Goal: Check status: Check status

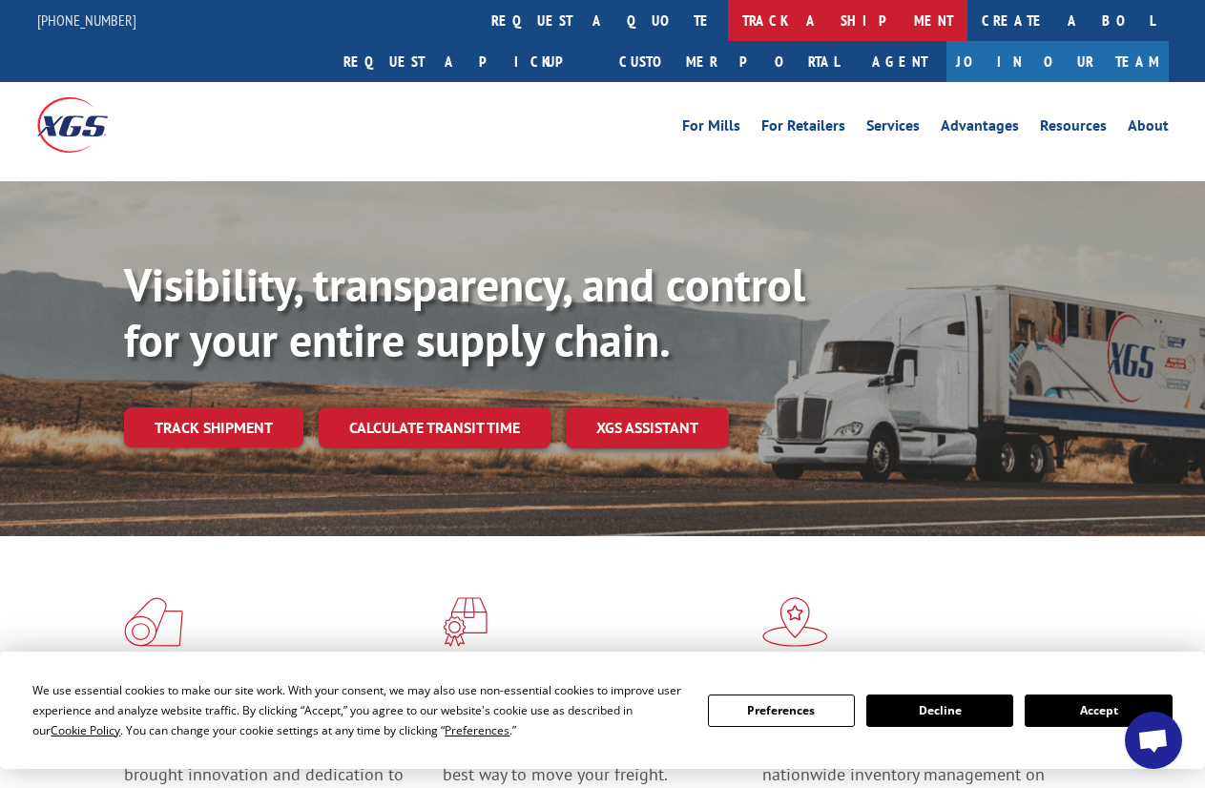
click at [728, 23] on link "track a shipment" at bounding box center [847, 20] width 239 height 41
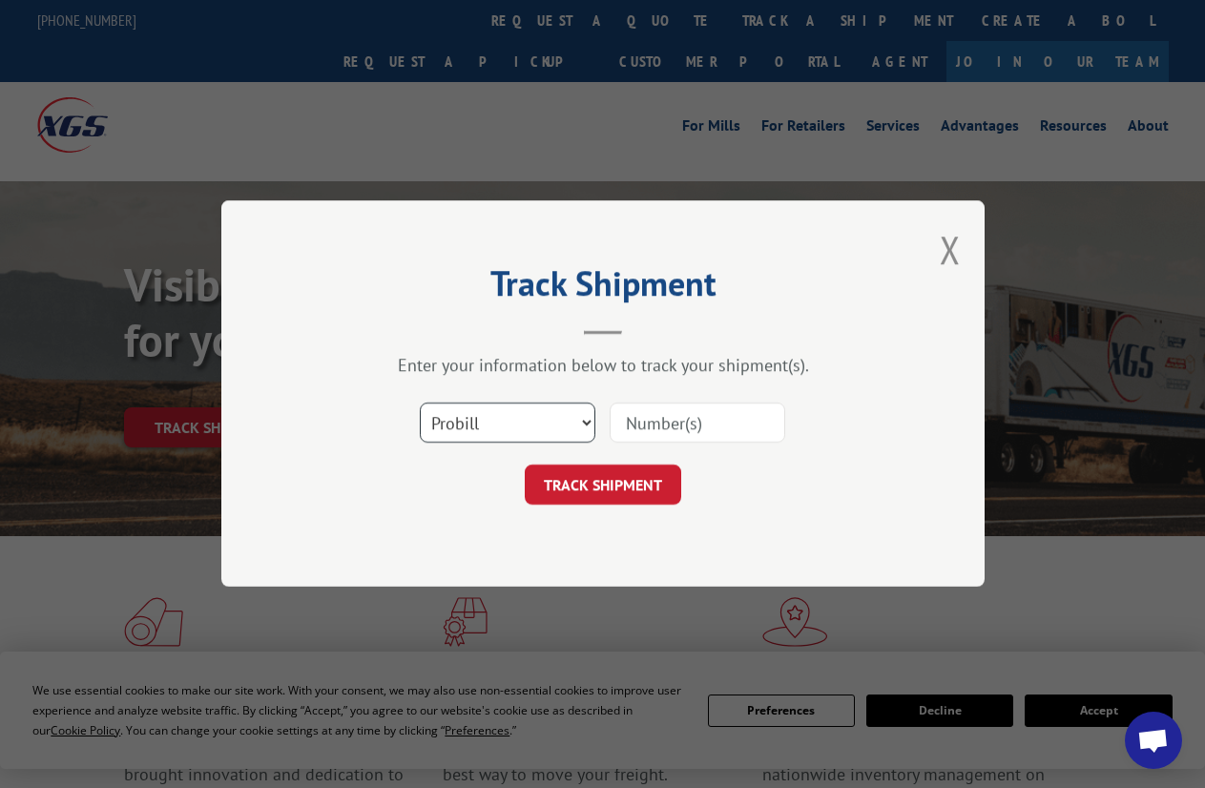
click at [420, 403] on select "Select category... Probill BOL PO" at bounding box center [507, 423] width 175 height 40
select select "bol"
click option "BOL" at bounding box center [0, 0] width 0 height 0
click at [757, 423] on input at bounding box center [696, 423] width 175 height 40
type input "7003219"
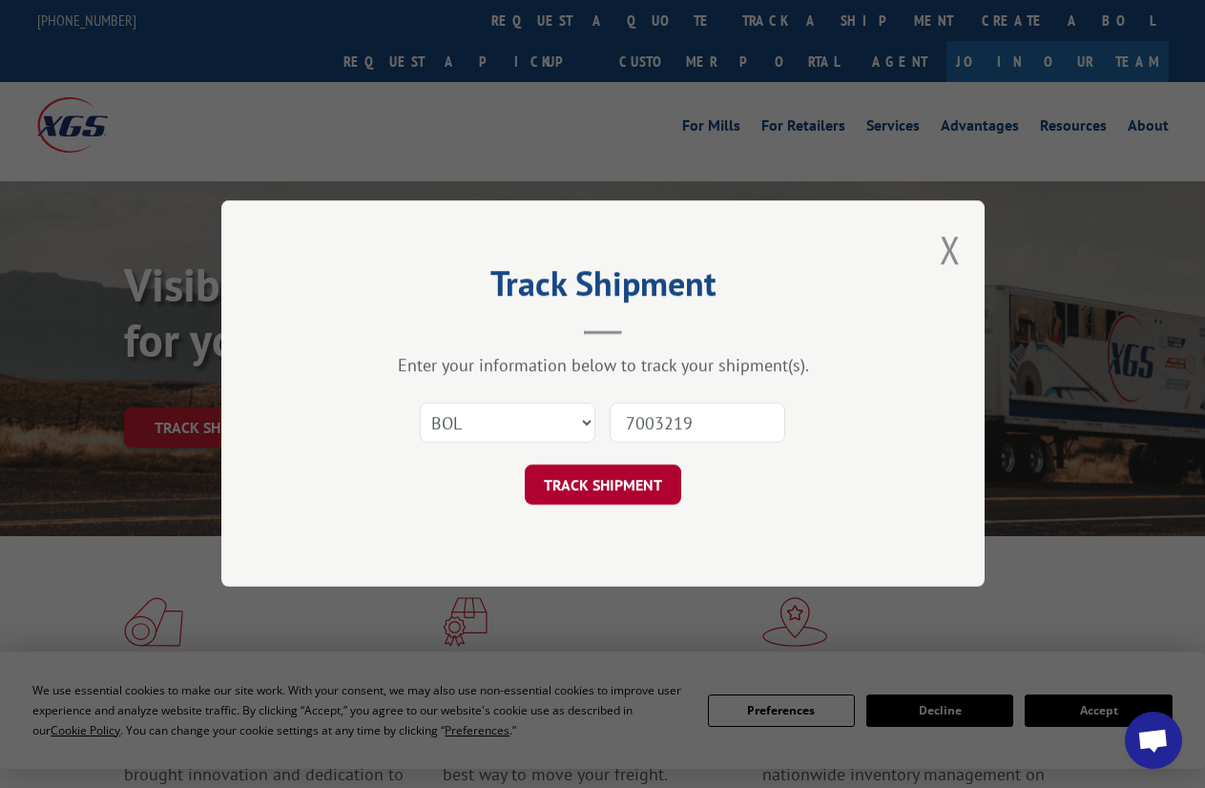
click at [601, 469] on button "TRACK SHIPMENT" at bounding box center [603, 485] width 156 height 40
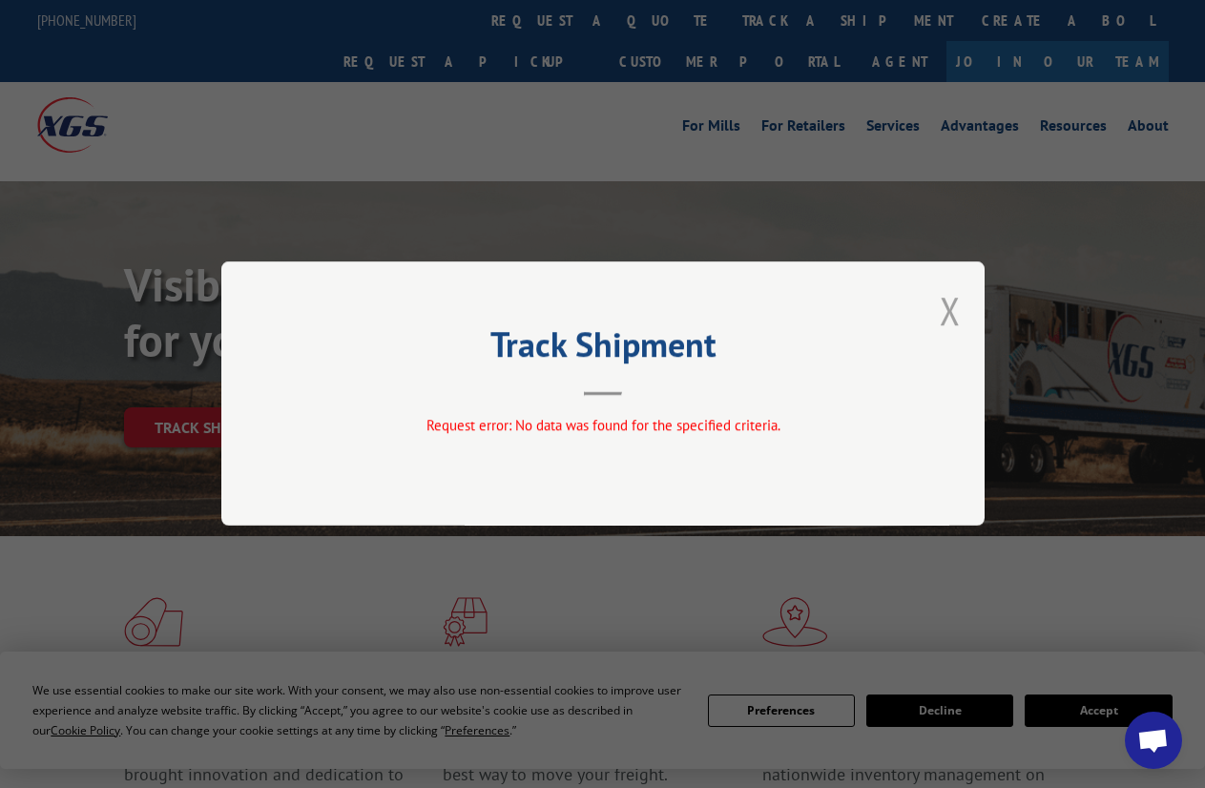
click at [952, 307] on button "Close modal" at bounding box center [949, 310] width 21 height 51
